Goal: Task Accomplishment & Management: Manage account settings

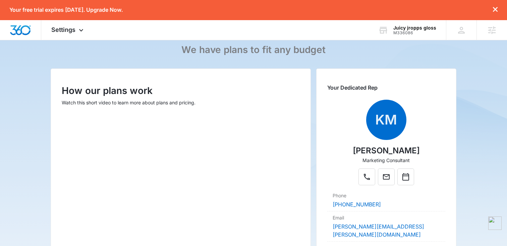
scroll to position [42, 0]
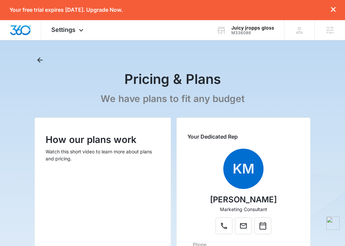
scroll to position [13, 0]
